Goal: Transaction & Acquisition: Purchase product/service

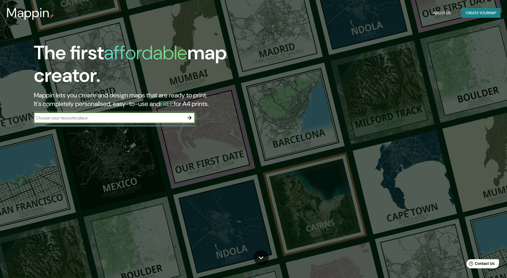
click at [110, 119] on input "text" at bounding box center [109, 118] width 150 height 6
type input "chia"
click at [190, 117] on icon "button" at bounding box center [189, 117] width 6 height 6
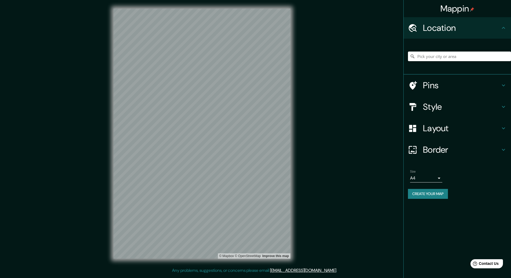
click at [434, 54] on input "Pick your city or area" at bounding box center [459, 56] width 103 height 10
click at [237, 0] on html "Mappin Location [GEOGRAPHIC_DATA], [GEOGRAPHIC_DATA], [GEOGRAPHIC_DATA] Chía [G…" at bounding box center [255, 139] width 511 height 278
click at [142, 278] on html "Mappin Location [GEOGRAPHIC_DATA], [GEOGRAPHIC_DATA], [GEOGRAPHIC_DATA] Chía [G…" at bounding box center [255, 139] width 511 height 278
click at [158, 263] on div "© Mapbox © OpenStreetMap Improve this map" at bounding box center [202, 133] width 194 height 267
click at [180, 278] on html "Mappin Location [GEOGRAPHIC_DATA], [GEOGRAPHIC_DATA], [GEOGRAPHIC_DATA] Chía [G…" at bounding box center [255, 139] width 511 height 278
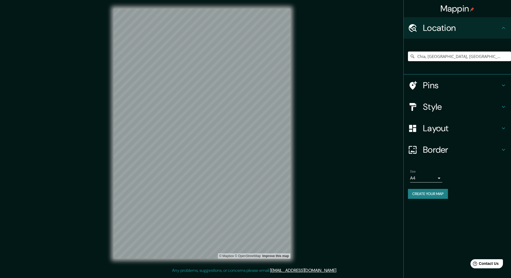
click at [159, 278] on html "Mappin Location [GEOGRAPHIC_DATA], [GEOGRAPHIC_DATA], [GEOGRAPHIC_DATA] Chía [G…" at bounding box center [255, 139] width 511 height 278
click at [191, 278] on html "Mappin Location [GEOGRAPHIC_DATA], [GEOGRAPHIC_DATA], [GEOGRAPHIC_DATA] Chía [G…" at bounding box center [255, 139] width 511 height 278
click at [174, 264] on div "© Mapbox © OpenStreetMap Improve this map" at bounding box center [202, 133] width 194 height 267
click at [479, 58] on input "Chía, [GEOGRAPHIC_DATA], [GEOGRAPHIC_DATA]" at bounding box center [459, 56] width 103 height 10
drag, startPoint x: 478, startPoint y: 57, endPoint x: 380, endPoint y: 56, distance: 97.6
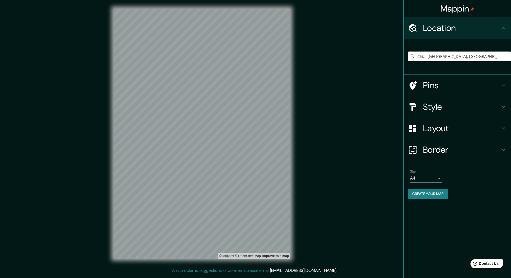
click at [380, 56] on div "Mappin Location [GEOGRAPHIC_DATA], [GEOGRAPHIC_DATA], [GEOGRAPHIC_DATA] Chía [G…" at bounding box center [255, 138] width 511 height 276
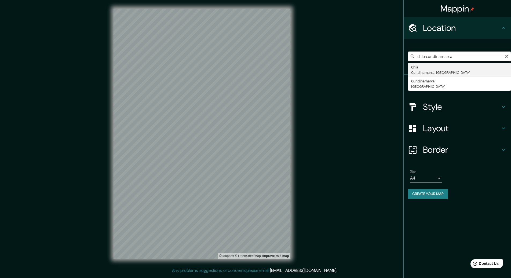
type input "Chía, [GEOGRAPHIC_DATA], [GEOGRAPHIC_DATA]"
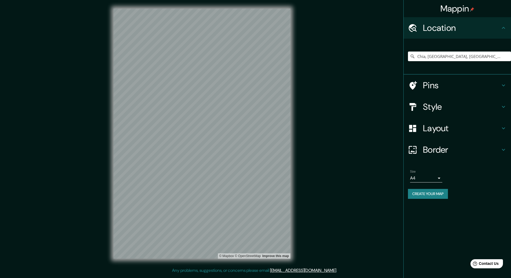
click at [237, 0] on html "Mappin Location [GEOGRAPHIC_DATA], [GEOGRAPHIC_DATA], [GEOGRAPHIC_DATA] Chía Cu…" at bounding box center [255, 139] width 511 height 278
click at [190, 278] on html "Mappin Location [GEOGRAPHIC_DATA], [GEOGRAPHIC_DATA], [GEOGRAPHIC_DATA] Chía Cu…" at bounding box center [255, 139] width 511 height 278
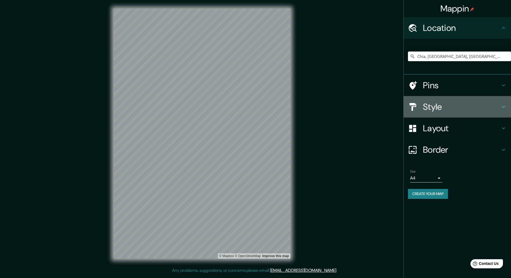
click at [429, 106] on h4 "Style" at bounding box center [461, 106] width 77 height 11
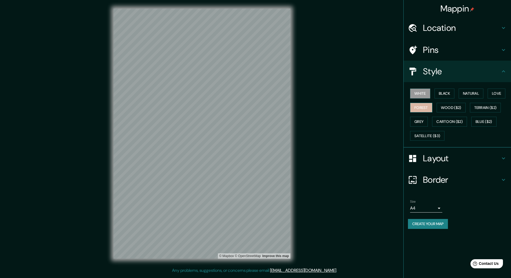
click at [424, 105] on button "Forest" at bounding box center [421, 108] width 22 height 10
click at [448, 108] on button "Wood ($2)" at bounding box center [450, 108] width 29 height 10
click at [483, 108] on button "Terrain ($2)" at bounding box center [485, 108] width 31 height 10
click at [481, 123] on button "Blue ($2)" at bounding box center [483, 122] width 25 height 10
click at [456, 120] on button "Cartoon ($2)" at bounding box center [449, 122] width 35 height 10
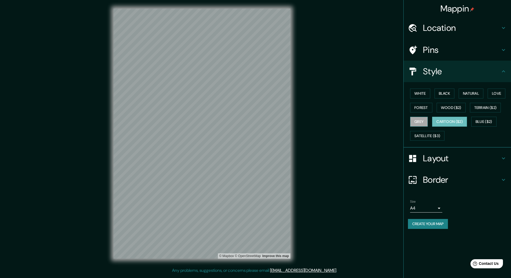
click at [419, 117] on button "Grey" at bounding box center [419, 122] width 18 height 10
click at [420, 106] on button "Forest" at bounding box center [421, 108] width 22 height 10
click at [419, 118] on button "Grey" at bounding box center [419, 122] width 18 height 10
click at [425, 137] on button "Satellite ($3)" at bounding box center [427, 136] width 34 height 10
click at [419, 122] on button "Grey" at bounding box center [419, 122] width 18 height 10
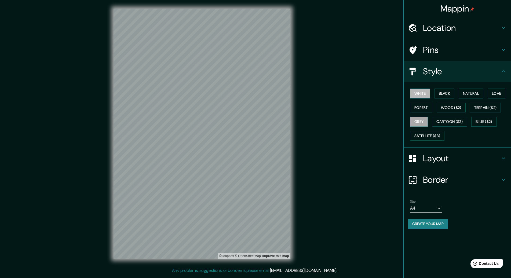
click at [418, 91] on button "White" at bounding box center [420, 93] width 20 height 10
click at [451, 93] on button "Black" at bounding box center [444, 93] width 20 height 10
click at [417, 119] on button "Grey" at bounding box center [419, 122] width 18 height 10
